Goal: Task Accomplishment & Management: Complete application form

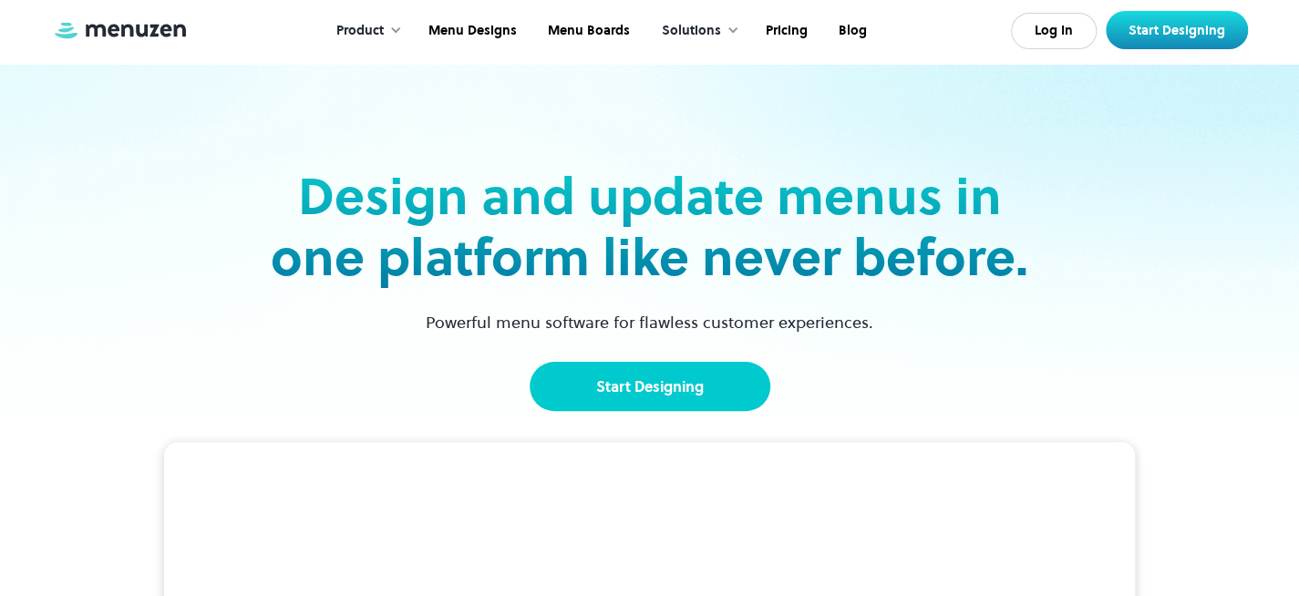
click at [668, 380] on link "Start Designing" at bounding box center [650, 386] width 241 height 49
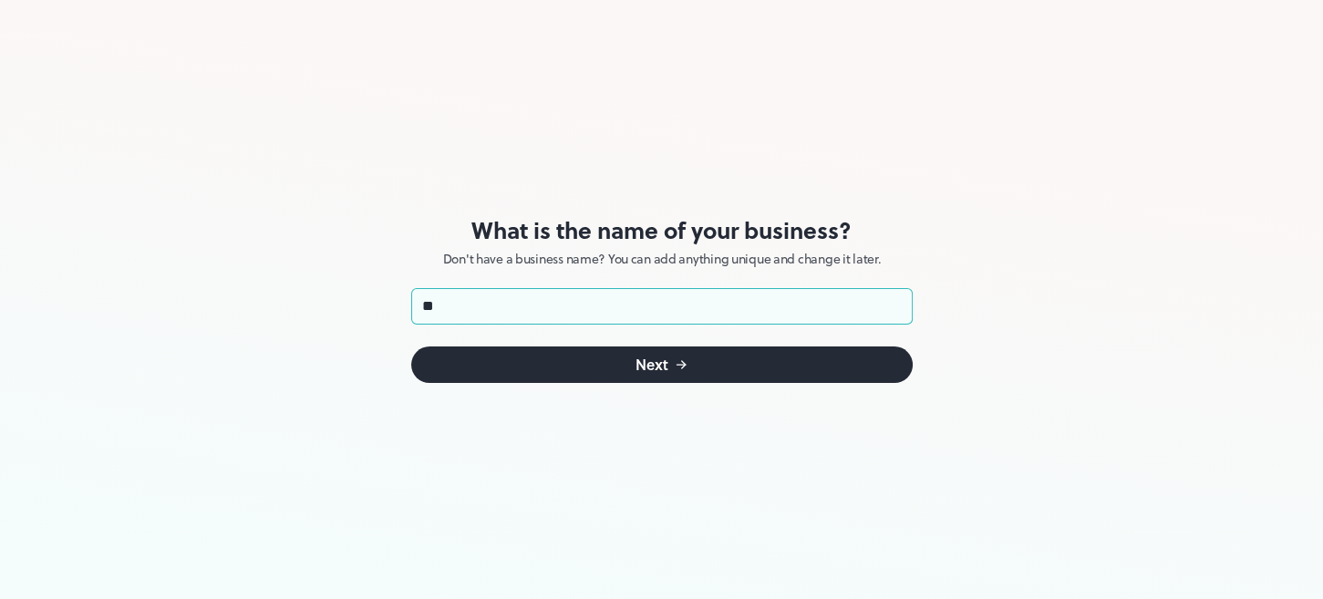
type input "*"
type input "*******"
click at [499, 353] on button "Next" at bounding box center [661, 364] width 501 height 36
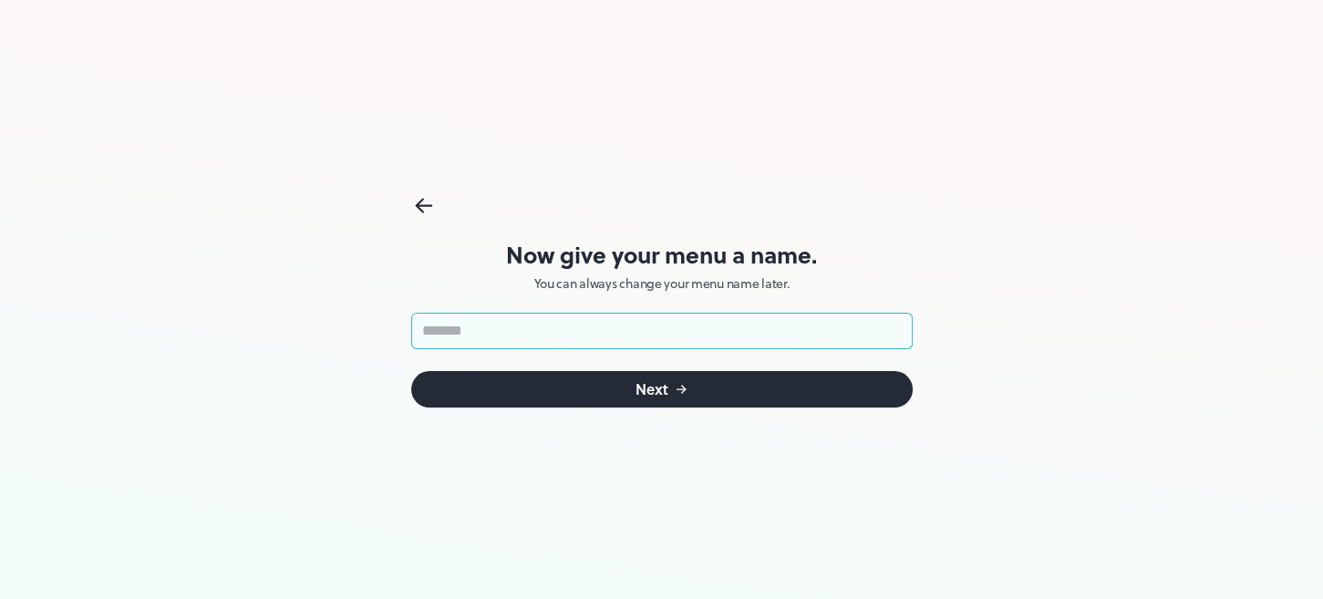
click at [612, 330] on input "text" at bounding box center [661, 331] width 501 height 36
type input "*"
type input "*******"
click at [689, 383] on button "Next" at bounding box center [661, 389] width 501 height 36
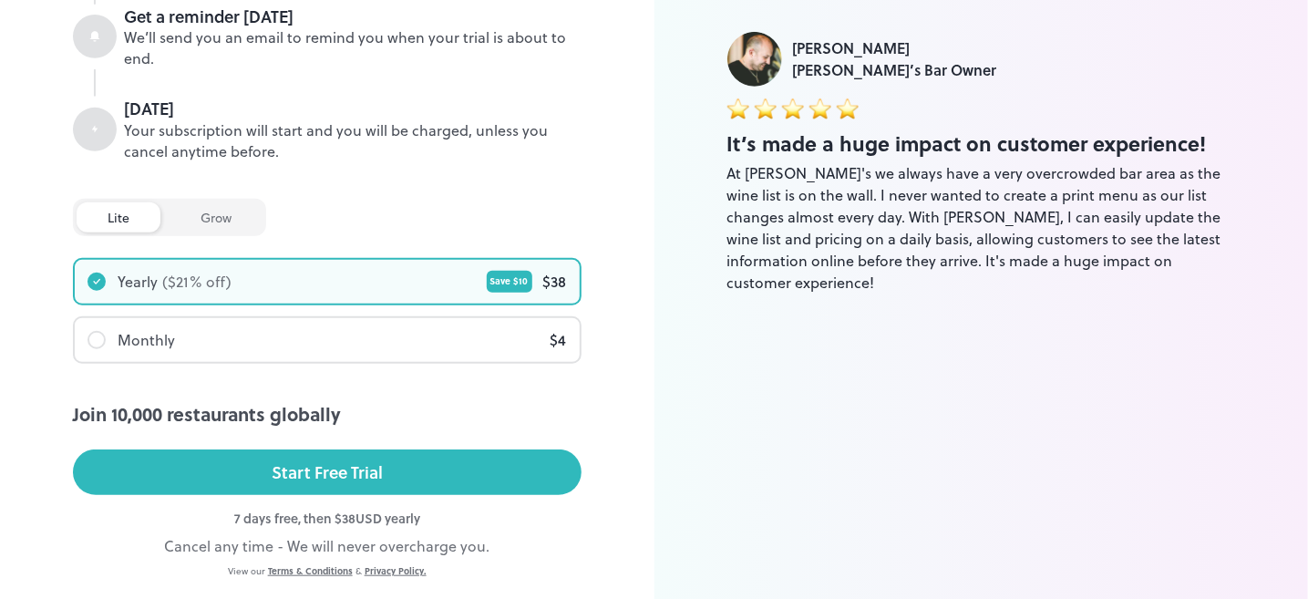
scroll to position [326, 0]
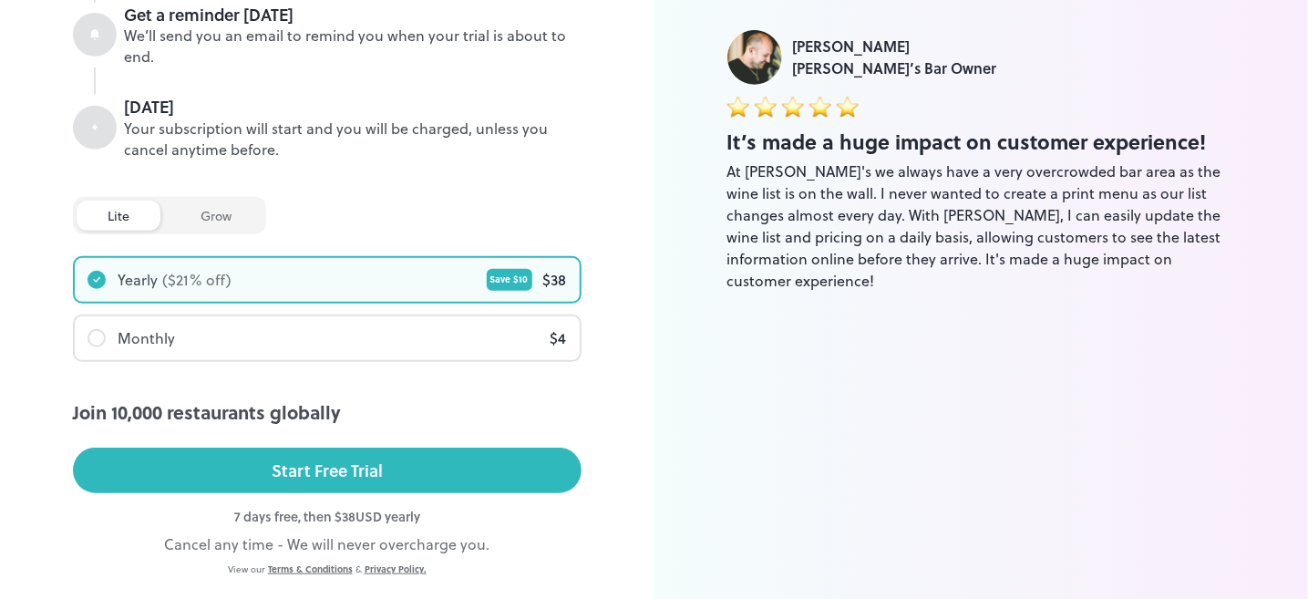
click at [198, 226] on div "grow" at bounding box center [216, 216] width 93 height 30
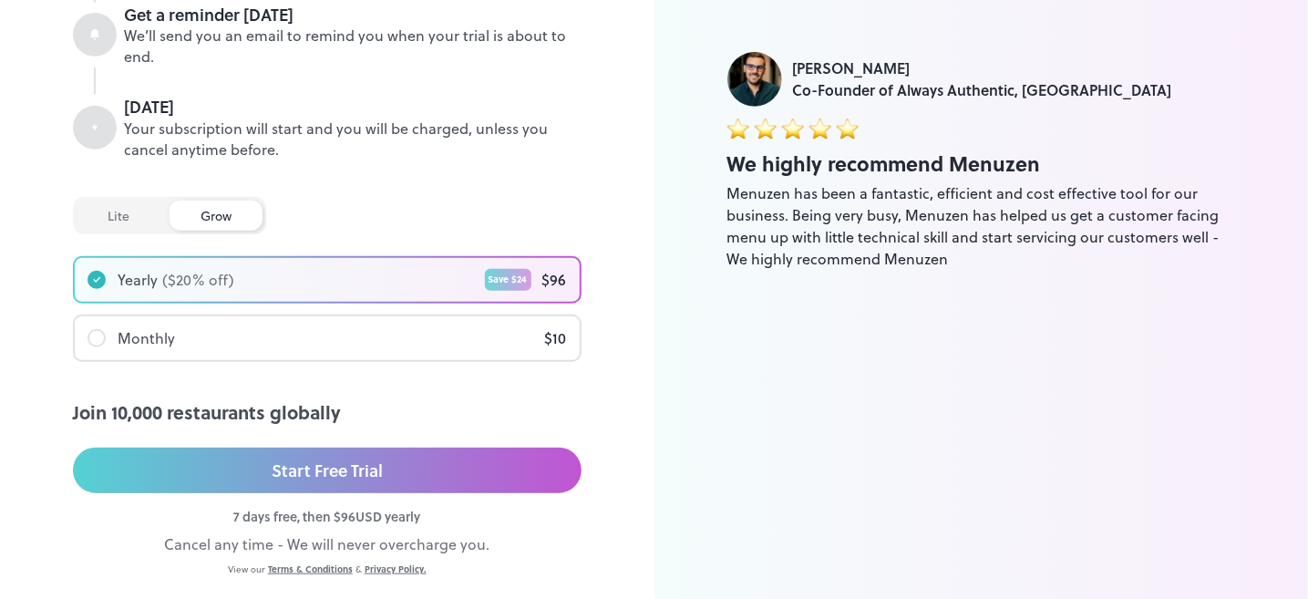
click at [96, 210] on div "lite" at bounding box center [119, 216] width 84 height 30
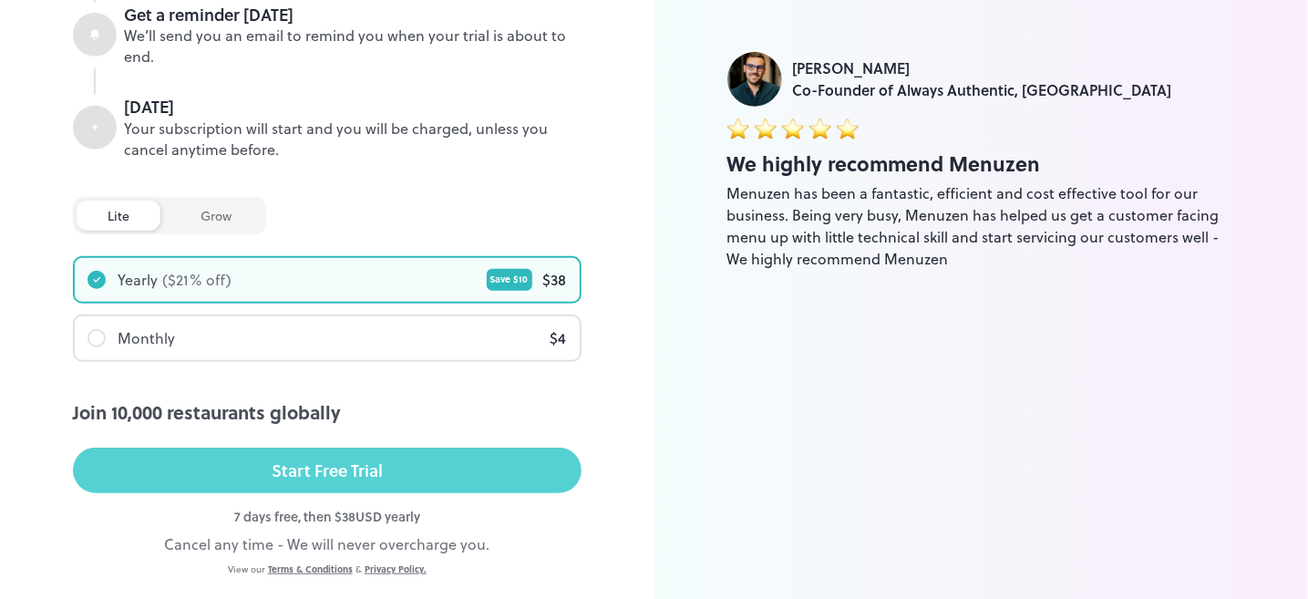
click at [336, 469] on div "Start Free Trial" at bounding box center [327, 470] width 111 height 27
